Goal: Transaction & Acquisition: Purchase product/service

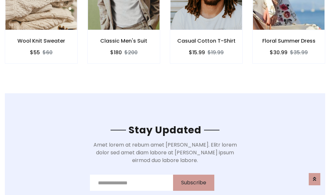
scroll to position [971, 0]
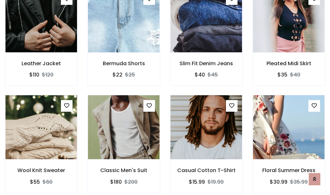
click at [165, 97] on div "Casual Cotton T-Shirt $15.99 $19.99" at bounding box center [206, 148] width 83 height 107
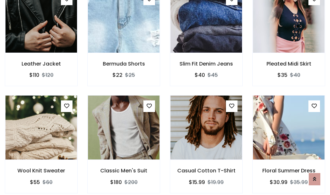
click at [165, 97] on div "Casual Cotton T-Shirt $15.99 $19.99" at bounding box center [206, 148] width 83 height 107
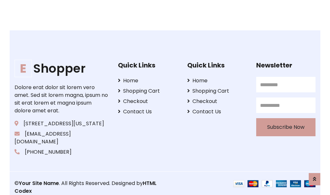
scroll to position [1227, 0]
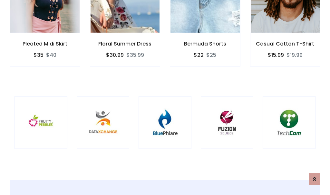
click at [165, 97] on div at bounding box center [165, 122] width 53 height 53
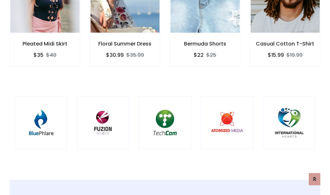
click at [165, 97] on div at bounding box center [165, 122] width 53 height 53
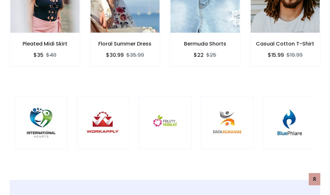
click at [165, 97] on div at bounding box center [165, 122] width 53 height 53
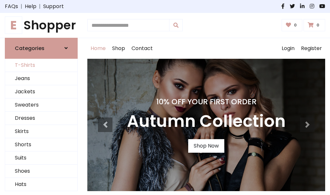
click at [41, 65] on link "T-Shirts" at bounding box center [41, 65] width 72 height 13
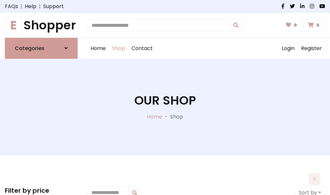
scroll to position [258, 0]
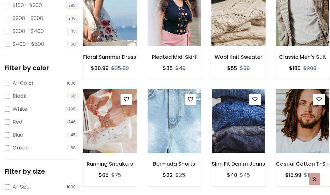
scroll to position [33, 0]
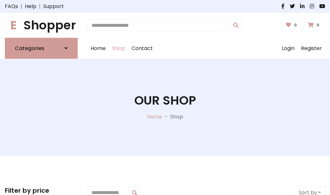
click at [41, 25] on h1 "E Shopper" at bounding box center [41, 25] width 73 height 15
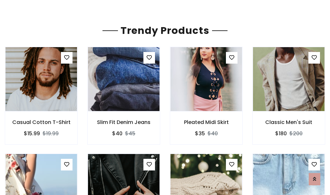
scroll to position [38, 0]
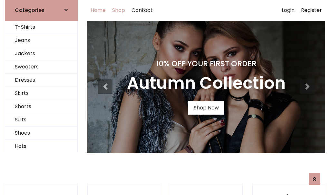
click at [119, 10] on link "Shop" at bounding box center [118, 10] width 19 height 21
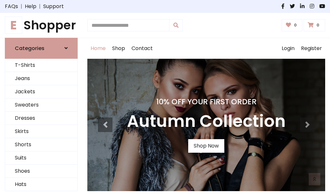
scroll to position [211, 0]
